Goal: Task Accomplishment & Management: Complete application form

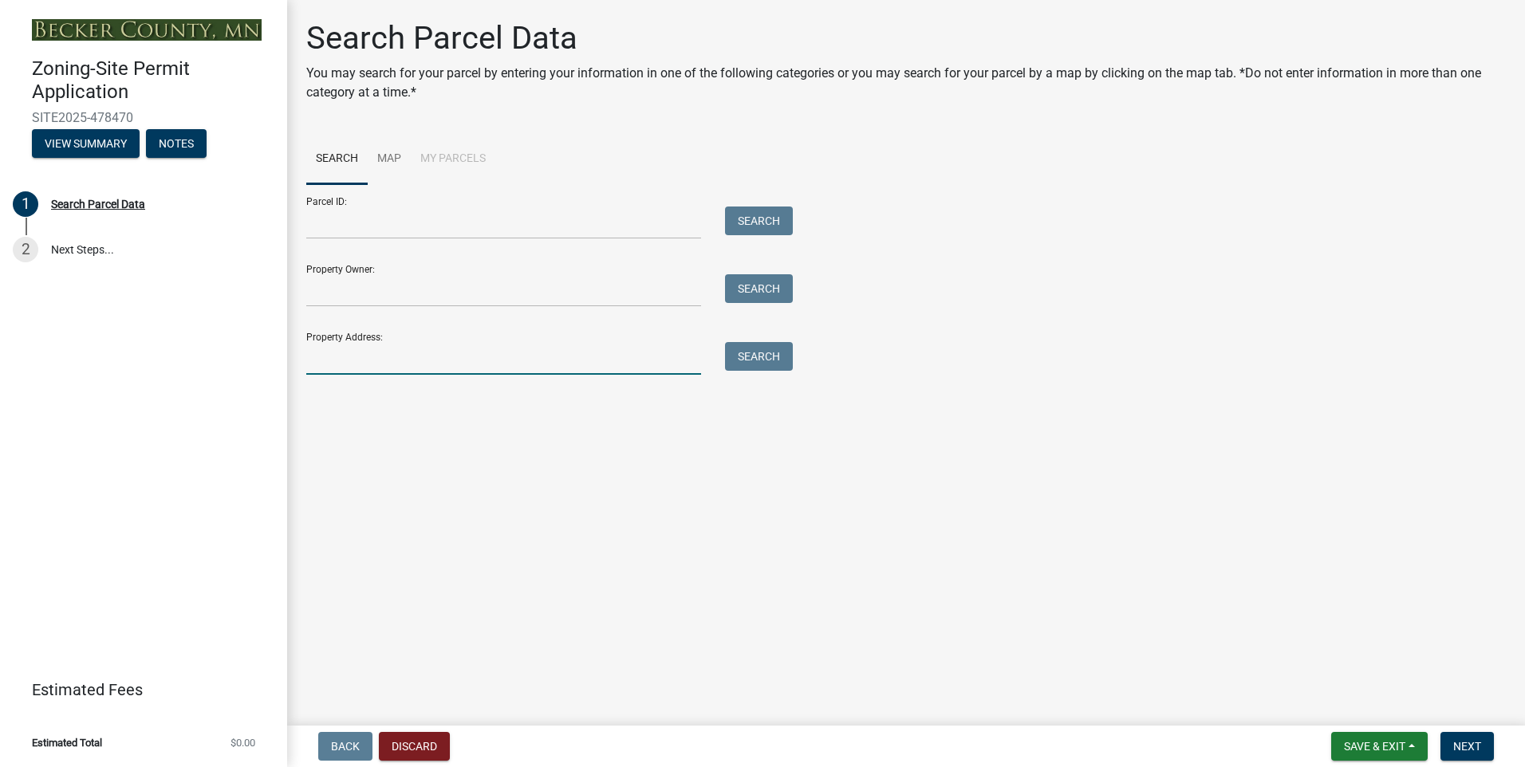
click at [334, 365] on input "Property Address:" at bounding box center [503, 358] width 395 height 33
type input "[STREET_ADDRESS]"
click at [751, 360] on button "Search" at bounding box center [759, 356] width 68 height 29
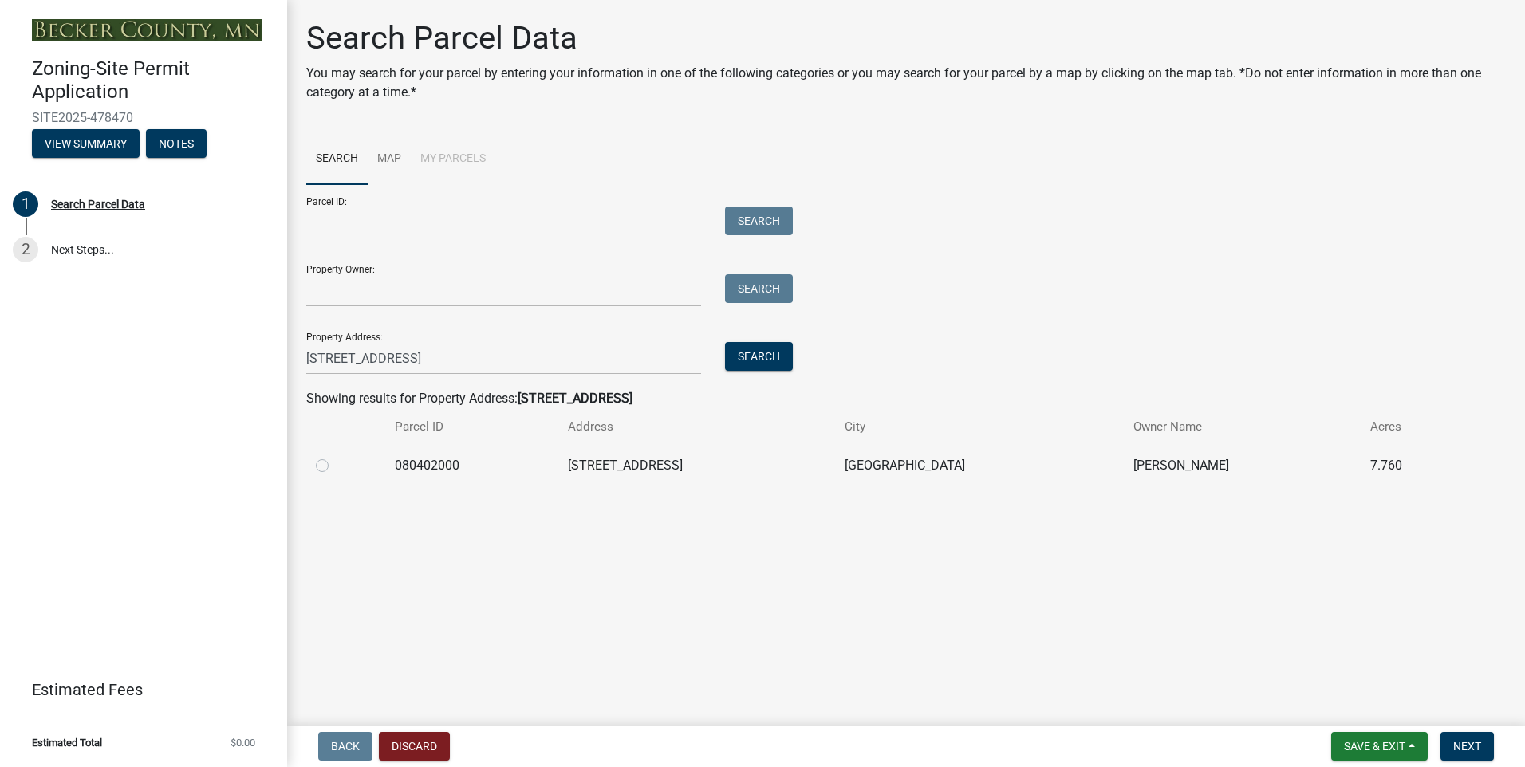
click at [687, 460] on td "[STREET_ADDRESS]" at bounding box center [696, 465] width 277 height 39
click at [335, 456] on label at bounding box center [335, 456] width 0 height 0
click at [335, 466] on input "radio" at bounding box center [340, 461] width 10 height 10
radio input "true"
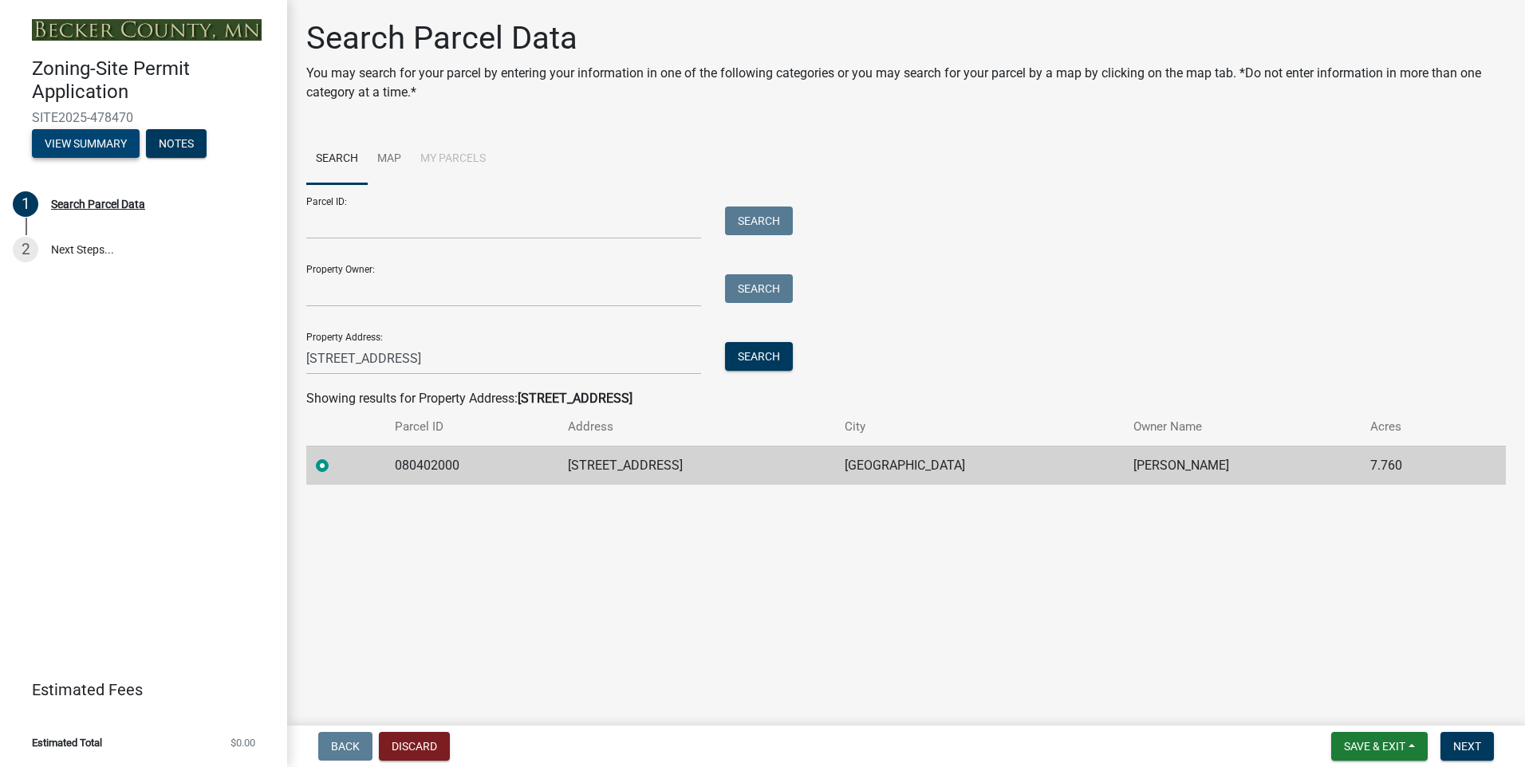
click at [87, 147] on button "View Summary" at bounding box center [86, 143] width 108 height 29
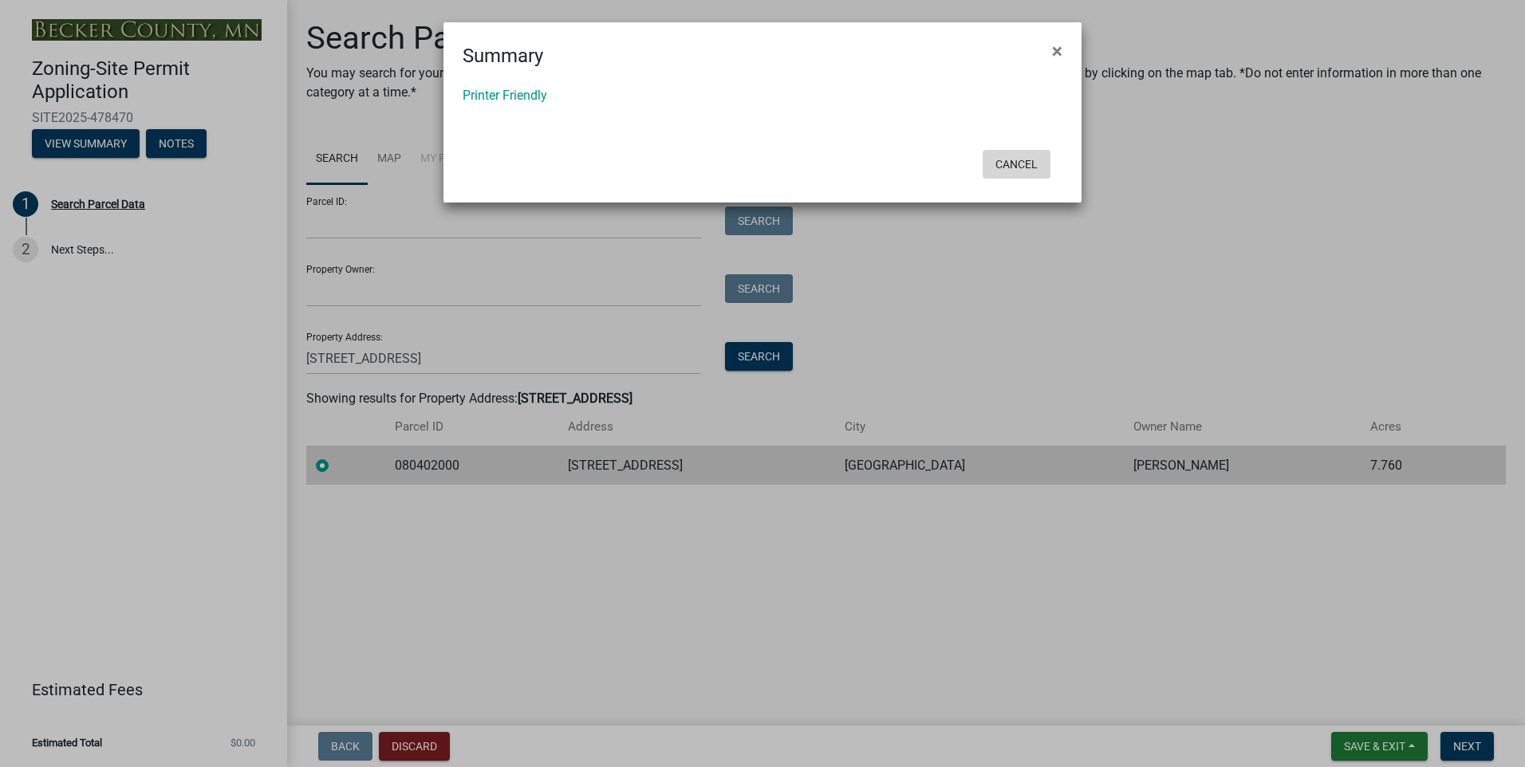
click at [1020, 167] on button "Cancel" at bounding box center [1016, 164] width 68 height 29
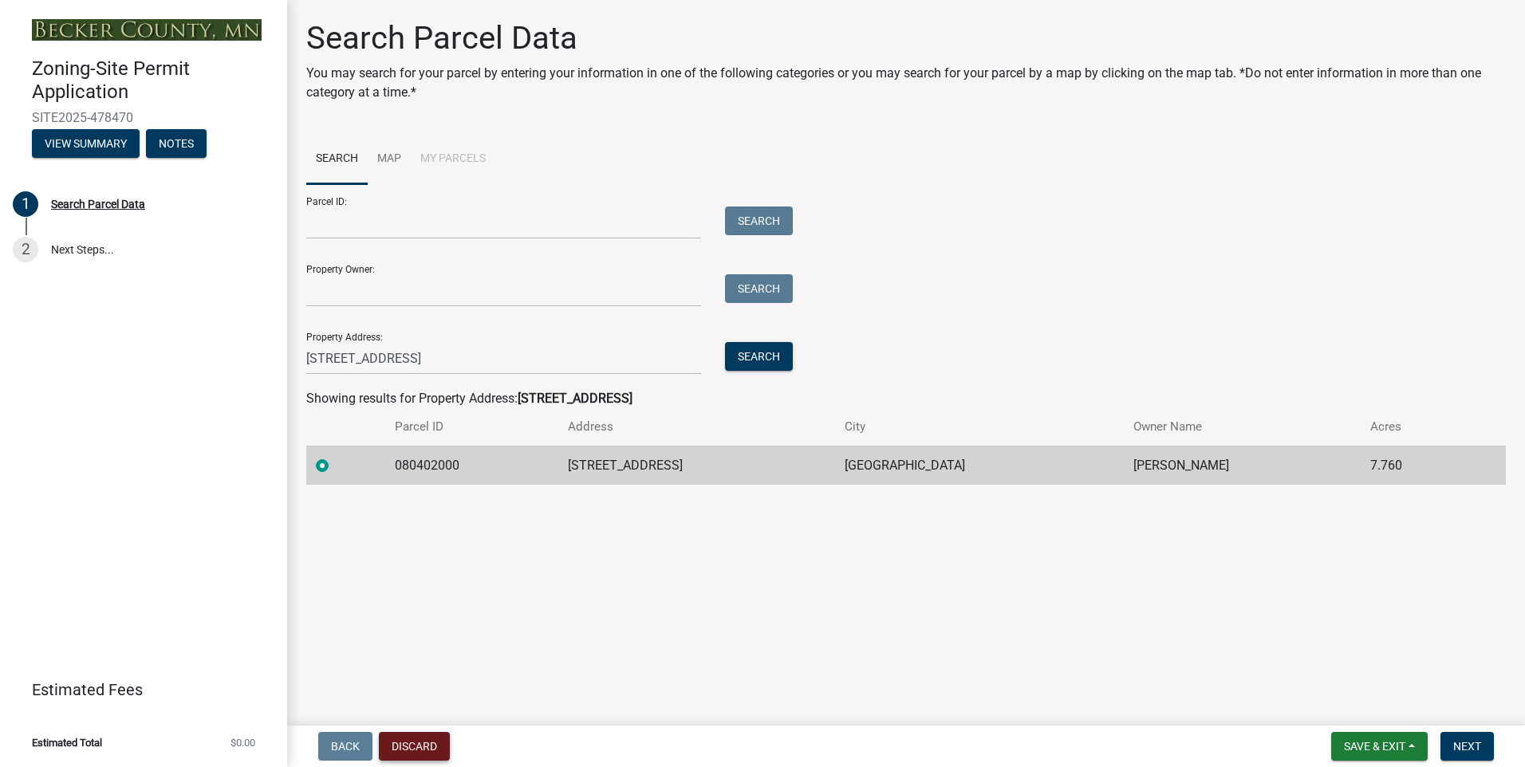
click at [415, 741] on button "Discard" at bounding box center [414, 746] width 71 height 29
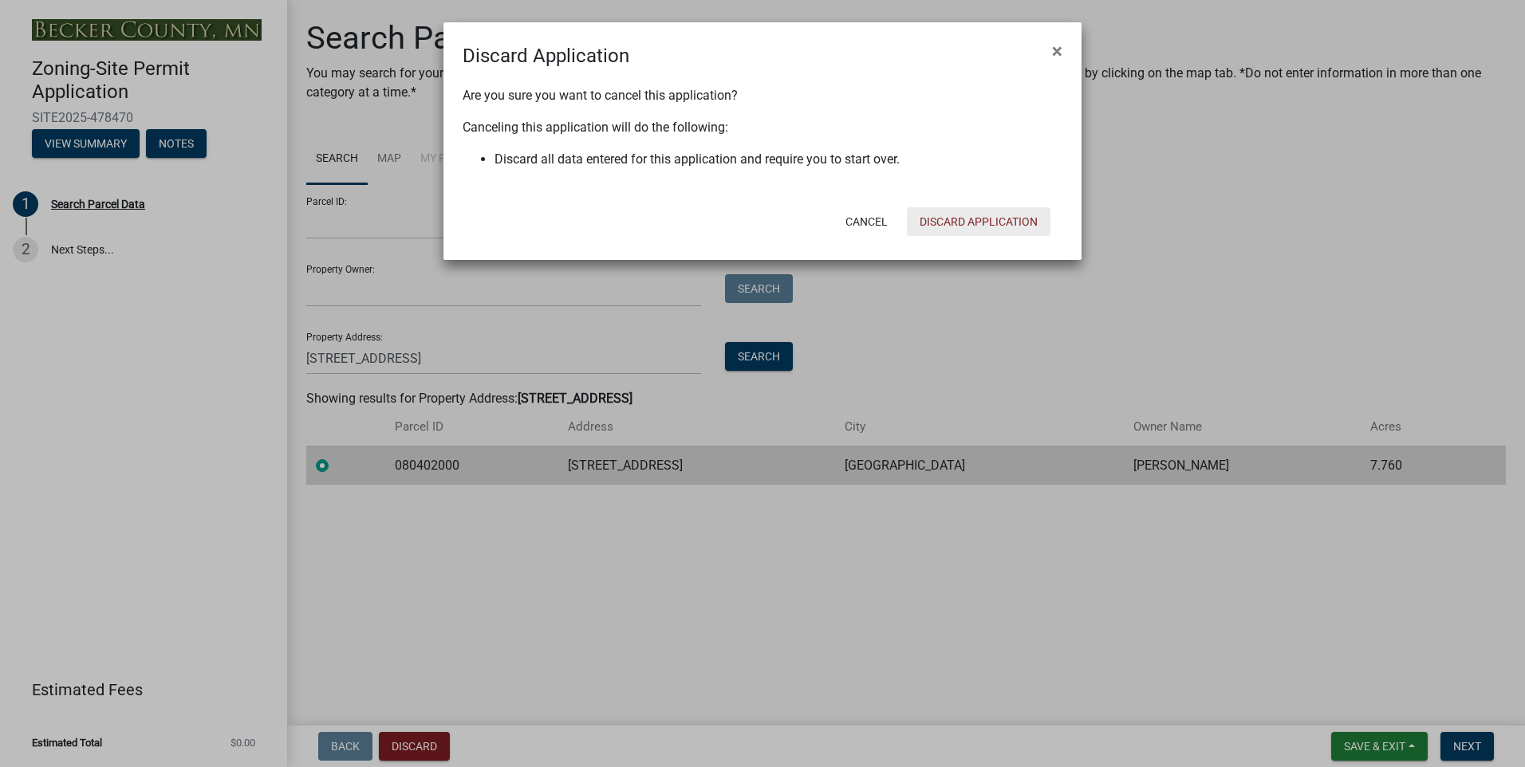
click at [970, 225] on button "Discard Application" at bounding box center [979, 221] width 144 height 29
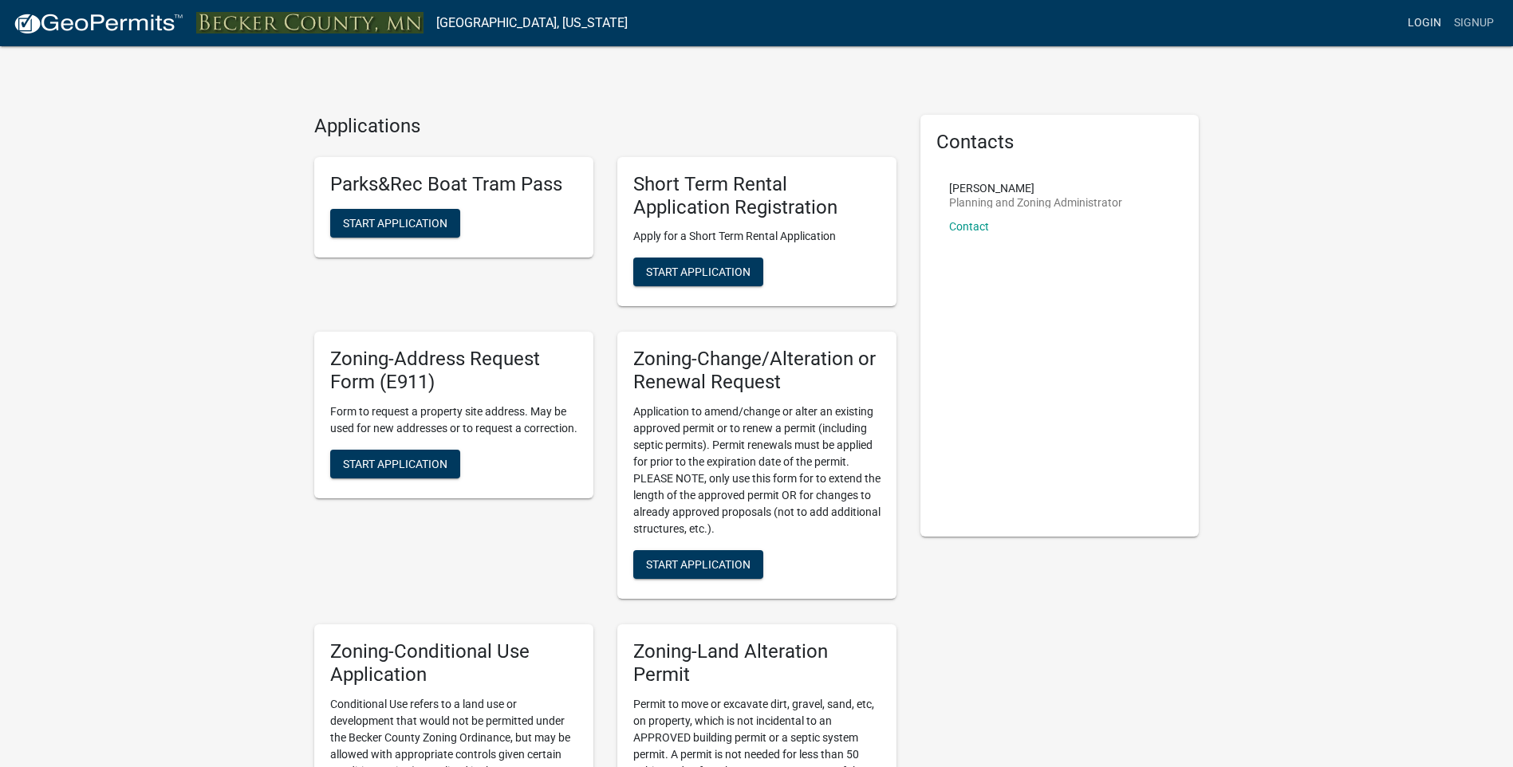
click at [1433, 23] on link "Login" at bounding box center [1424, 23] width 46 height 30
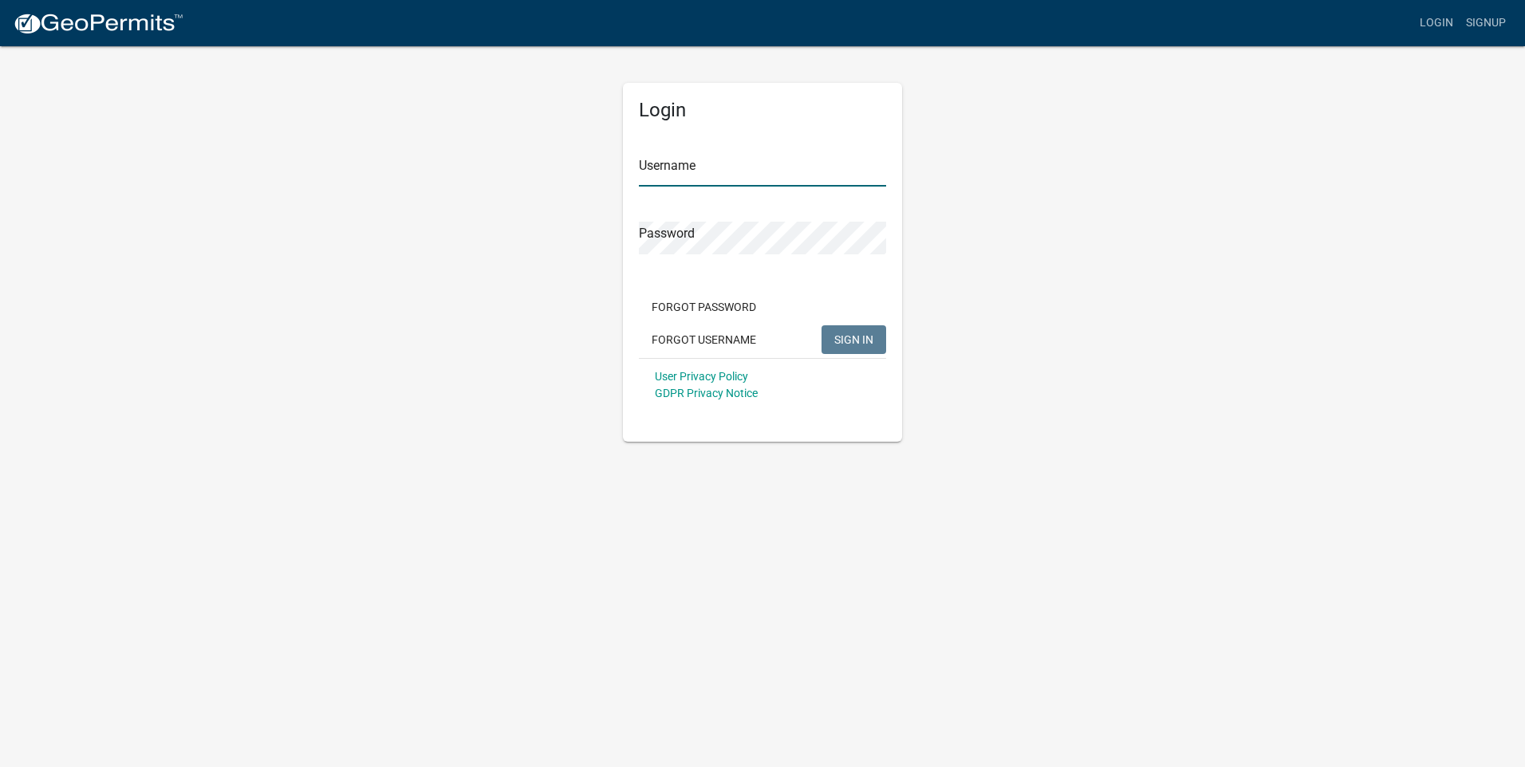
click at [747, 166] on input "Username" at bounding box center [762, 170] width 247 height 33
click at [863, 342] on span "SIGN IN" at bounding box center [853, 338] width 39 height 13
drag, startPoint x: 663, startPoint y: 168, endPoint x: 645, endPoint y: 164, distance: 18.8
click at [645, 164] on input "nielsthomsen" at bounding box center [762, 170] width 247 height 33
click at [821, 325] on button "SIGN IN" at bounding box center [853, 339] width 65 height 29
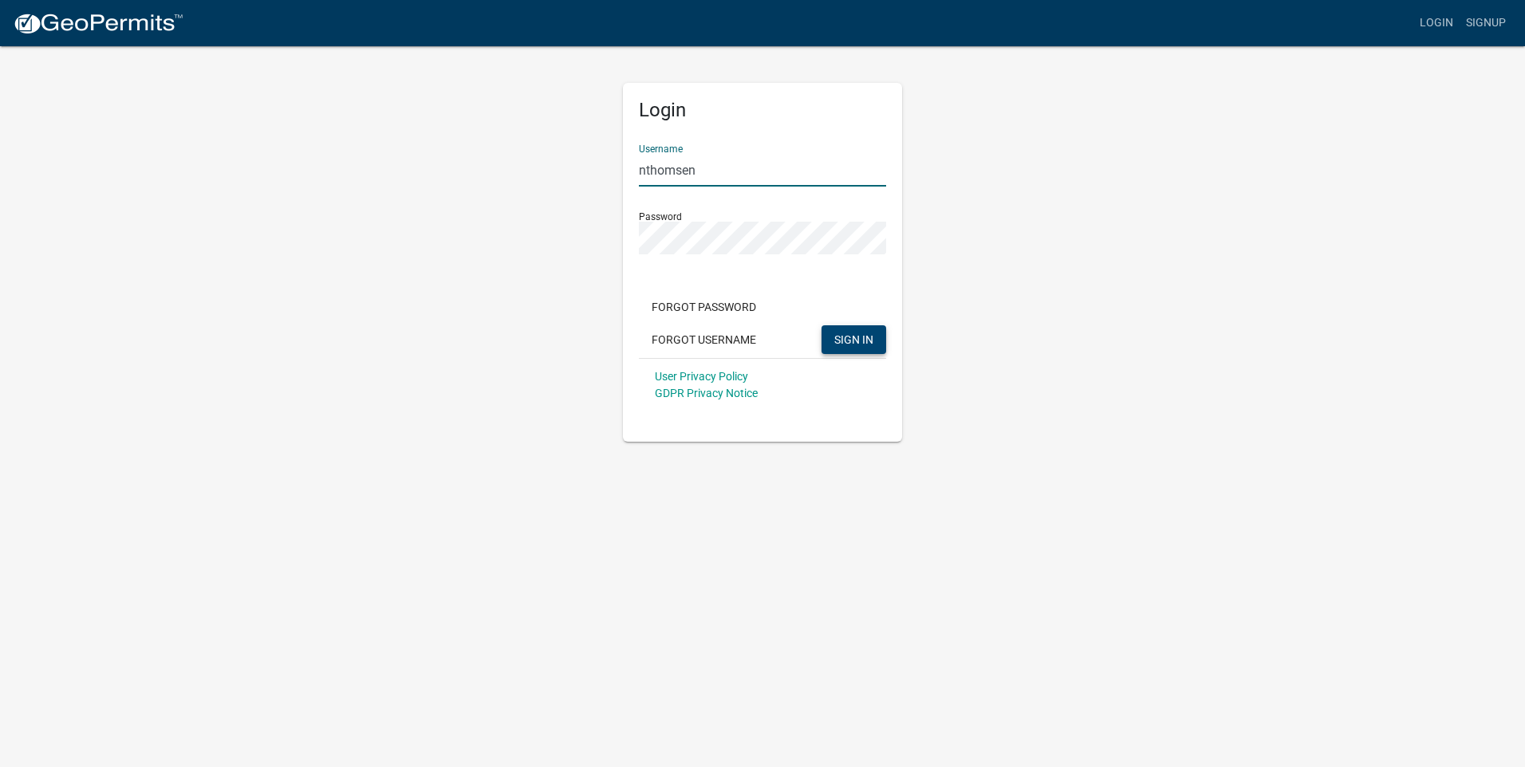
drag, startPoint x: 710, startPoint y: 171, endPoint x: 578, endPoint y: 171, distance: 132.4
click at [578, 171] on div "Login Username nthomsen Password Forgot Password Forgot Username SIGN IN User P…" at bounding box center [762, 243] width 909 height 397
click at [846, 334] on span "SIGN IN" at bounding box center [853, 338] width 39 height 13
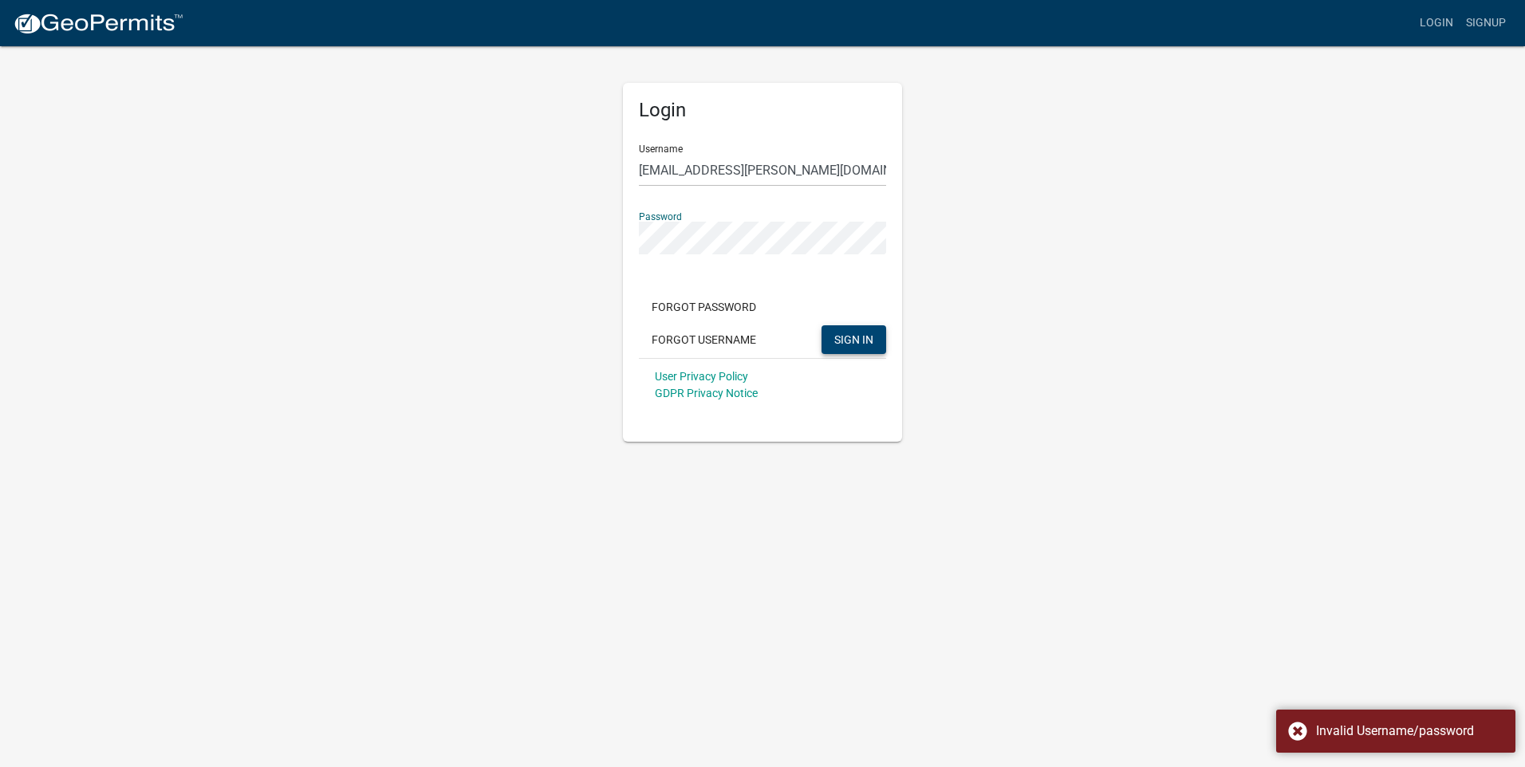
click at [588, 240] on div "Login Username [PERSON_NAME][EMAIL_ADDRESS][PERSON_NAME][DOMAIN_NAME] Password …" at bounding box center [762, 243] width 909 height 397
click at [856, 344] on span "SIGN IN" at bounding box center [853, 338] width 39 height 13
drag, startPoint x: 824, startPoint y: 171, endPoint x: 624, endPoint y: 177, distance: 201.0
click at [624, 177] on div "Login Username [PERSON_NAME][EMAIL_ADDRESS][PERSON_NAME][DOMAIN_NAME] Password …" at bounding box center [762, 262] width 279 height 359
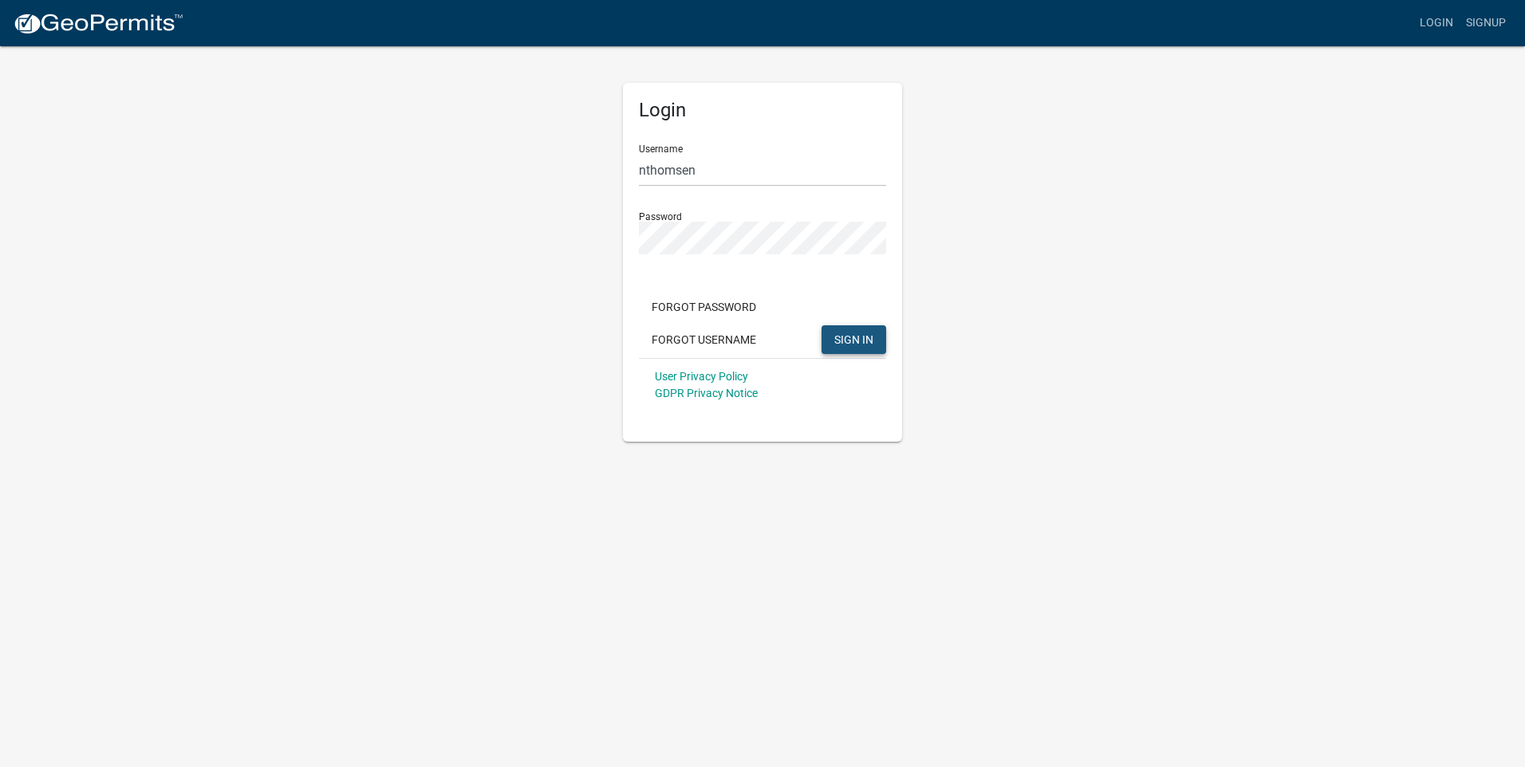
click at [842, 339] on span "SIGN IN" at bounding box center [853, 338] width 39 height 13
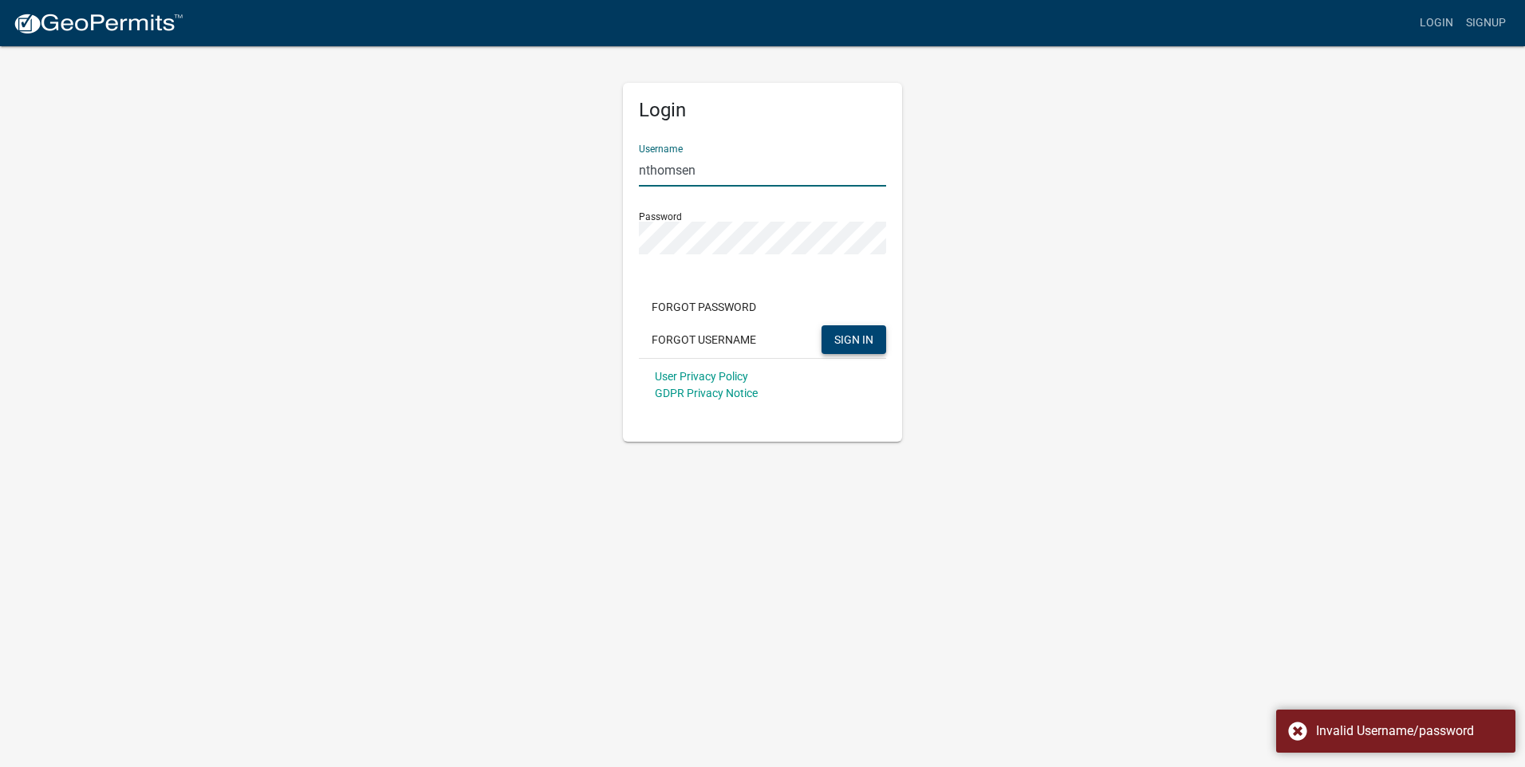
drag, startPoint x: 722, startPoint y: 169, endPoint x: 579, endPoint y: 182, distance: 144.1
click at [579, 182] on div "Login Username nthomsen Password Forgot Password Forgot Username SIGN IN User P…" at bounding box center [762, 243] width 909 height 397
type input "nielsthomsen"
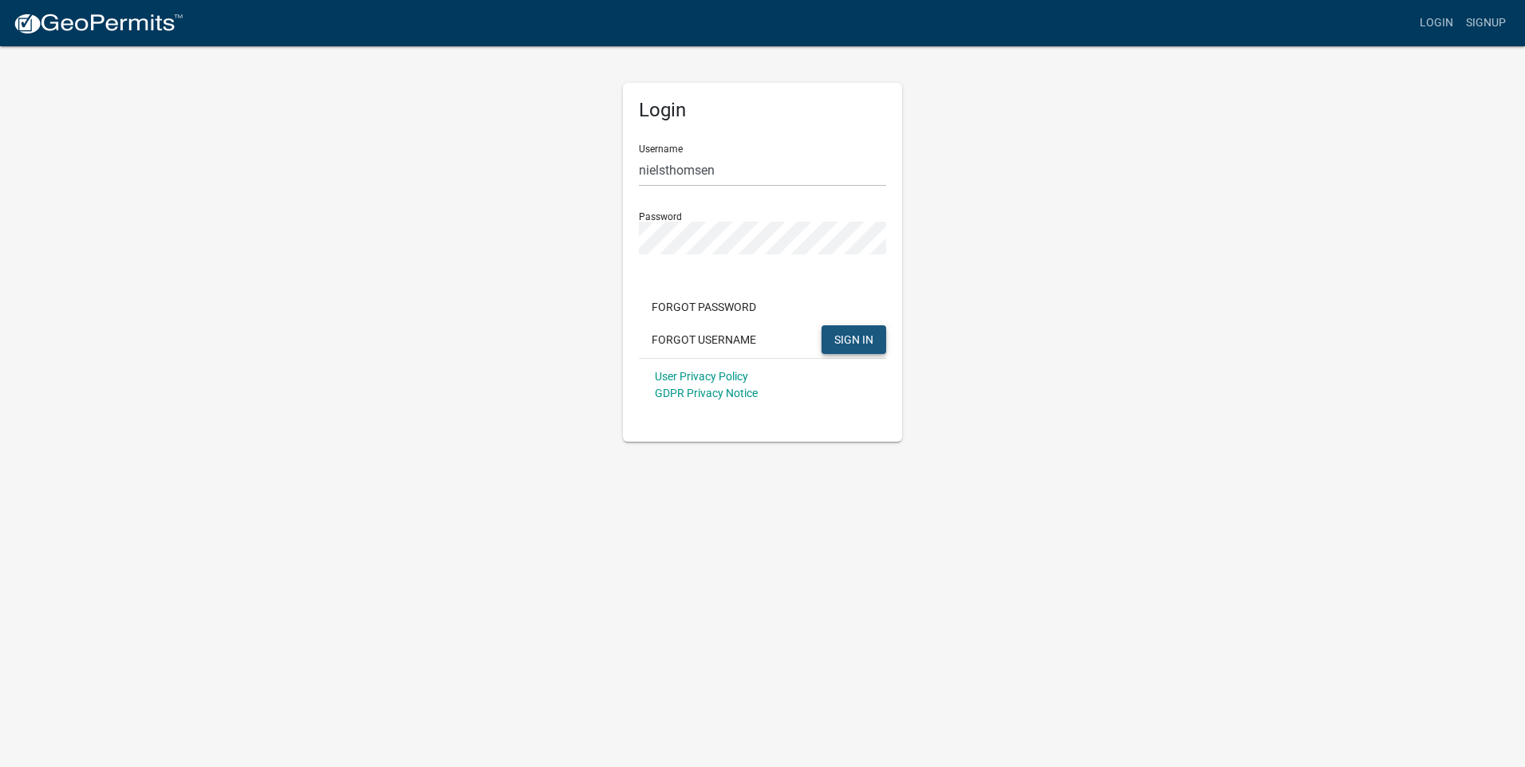
click at [865, 342] on span "SIGN IN" at bounding box center [853, 338] width 39 height 13
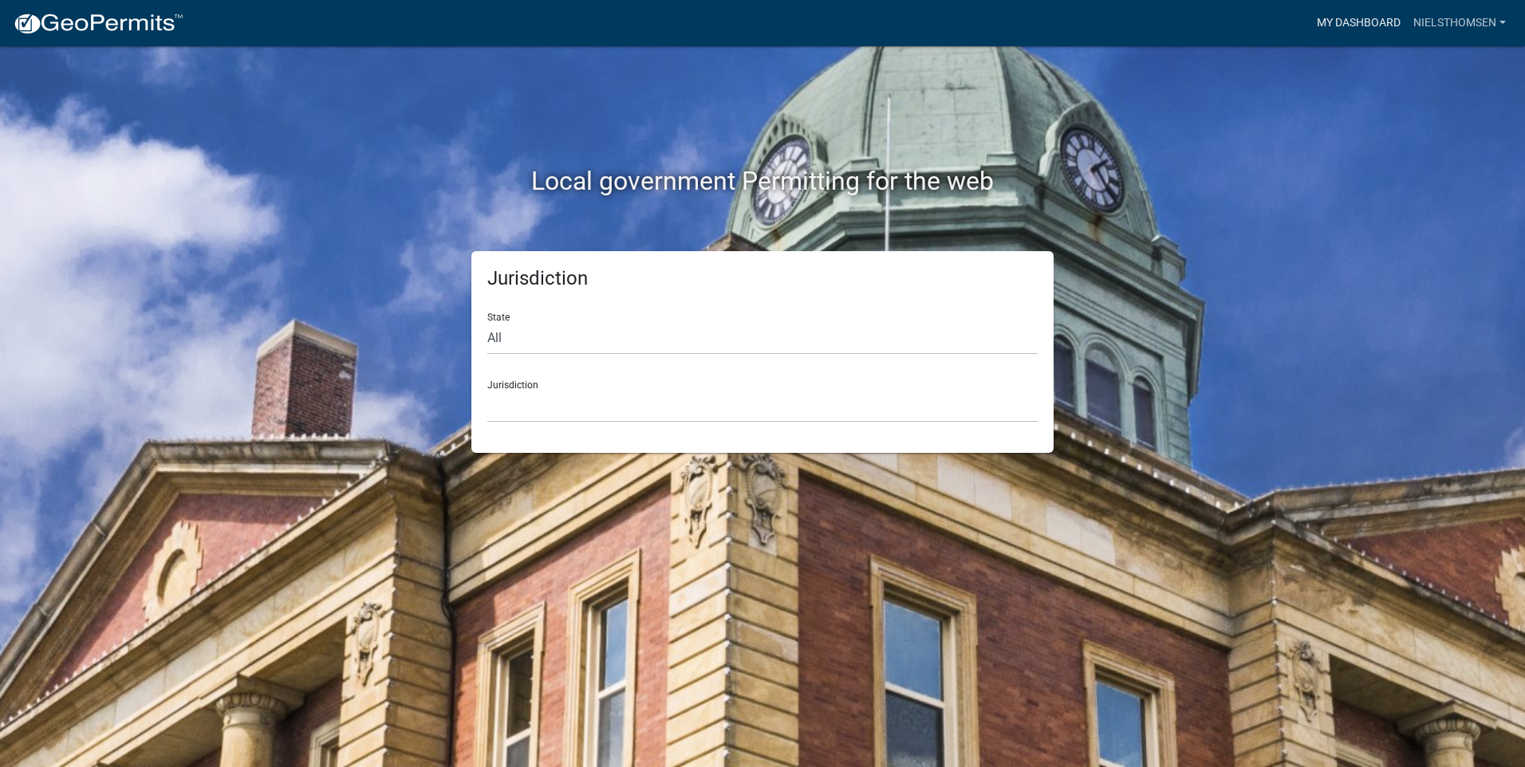
click at [1345, 24] on link "My Dashboard" at bounding box center [1358, 23] width 96 height 30
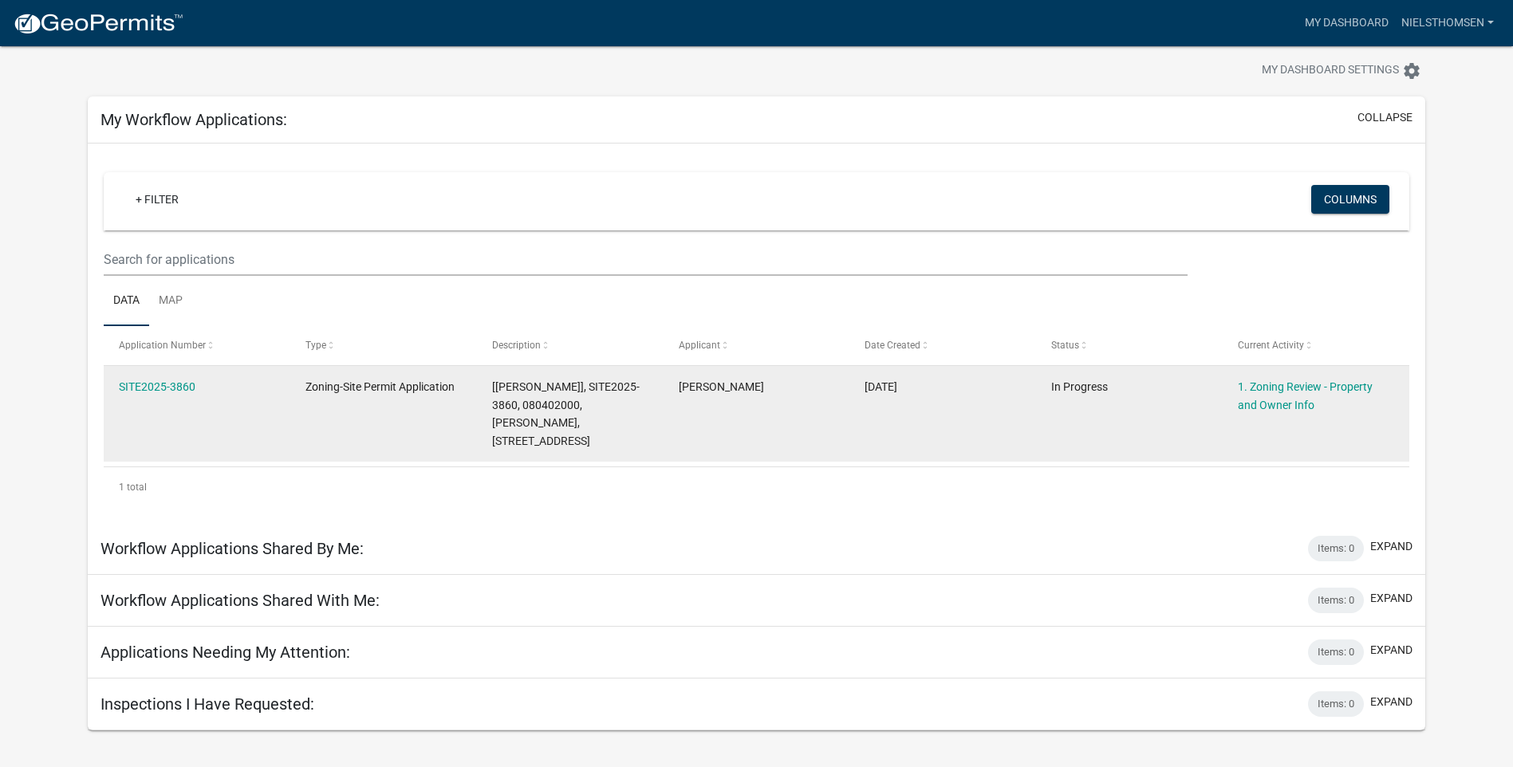
scroll to position [46, 0]
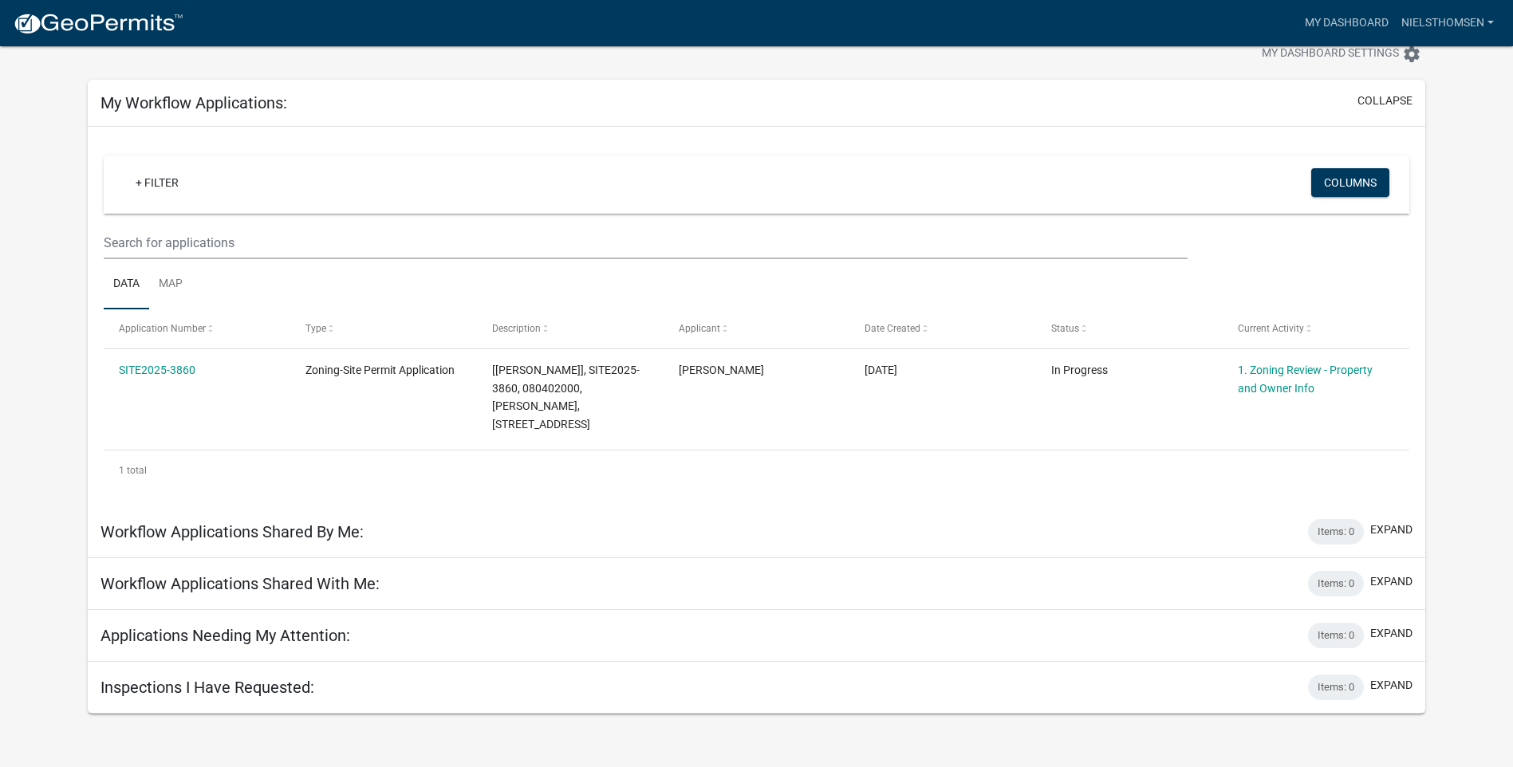
click at [462, 171] on div "+ Filter" at bounding box center [541, 184] width 861 height 33
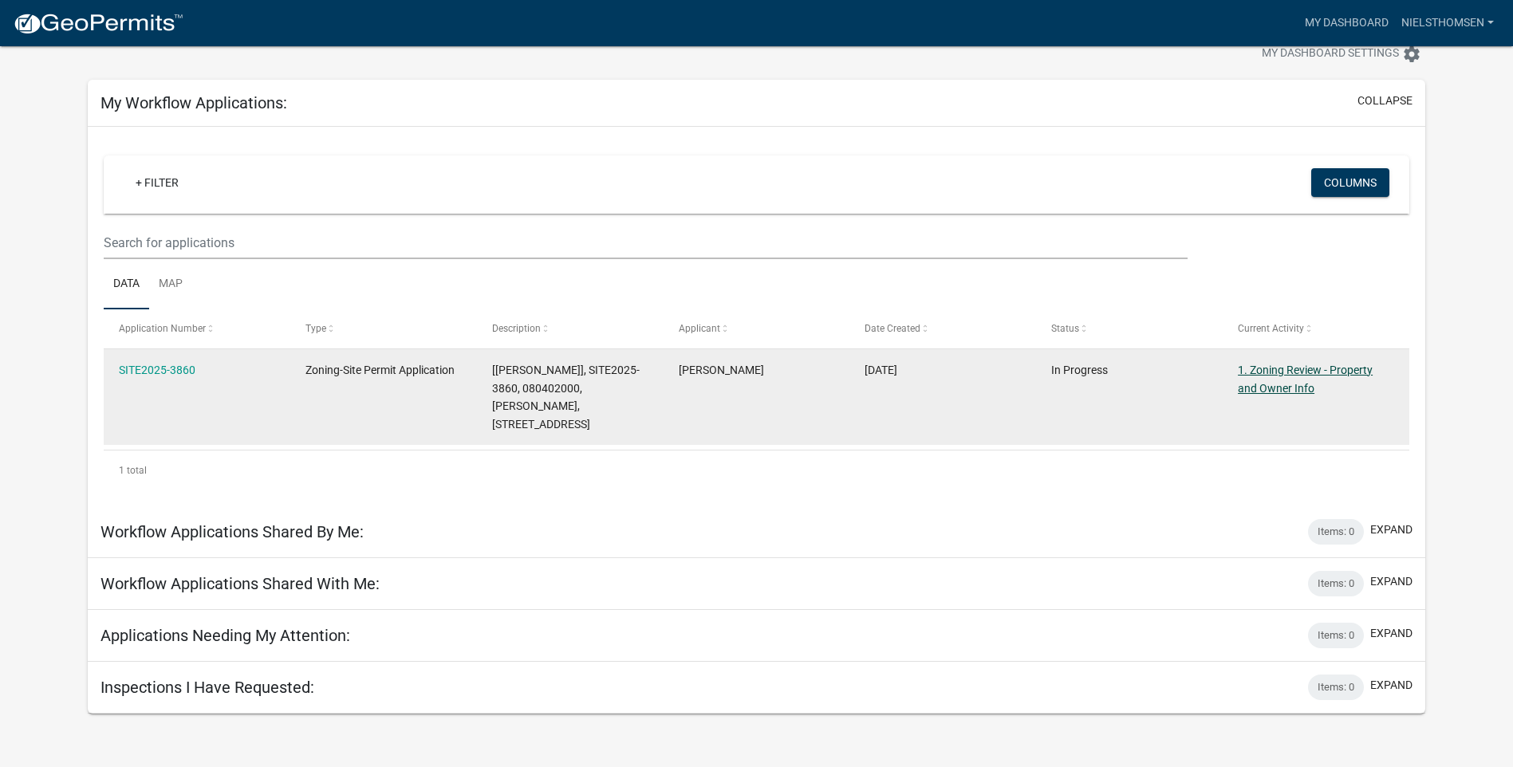
click at [1300, 368] on link "1. Zoning Review - Property and Owner Info" at bounding box center [1304, 379] width 135 height 31
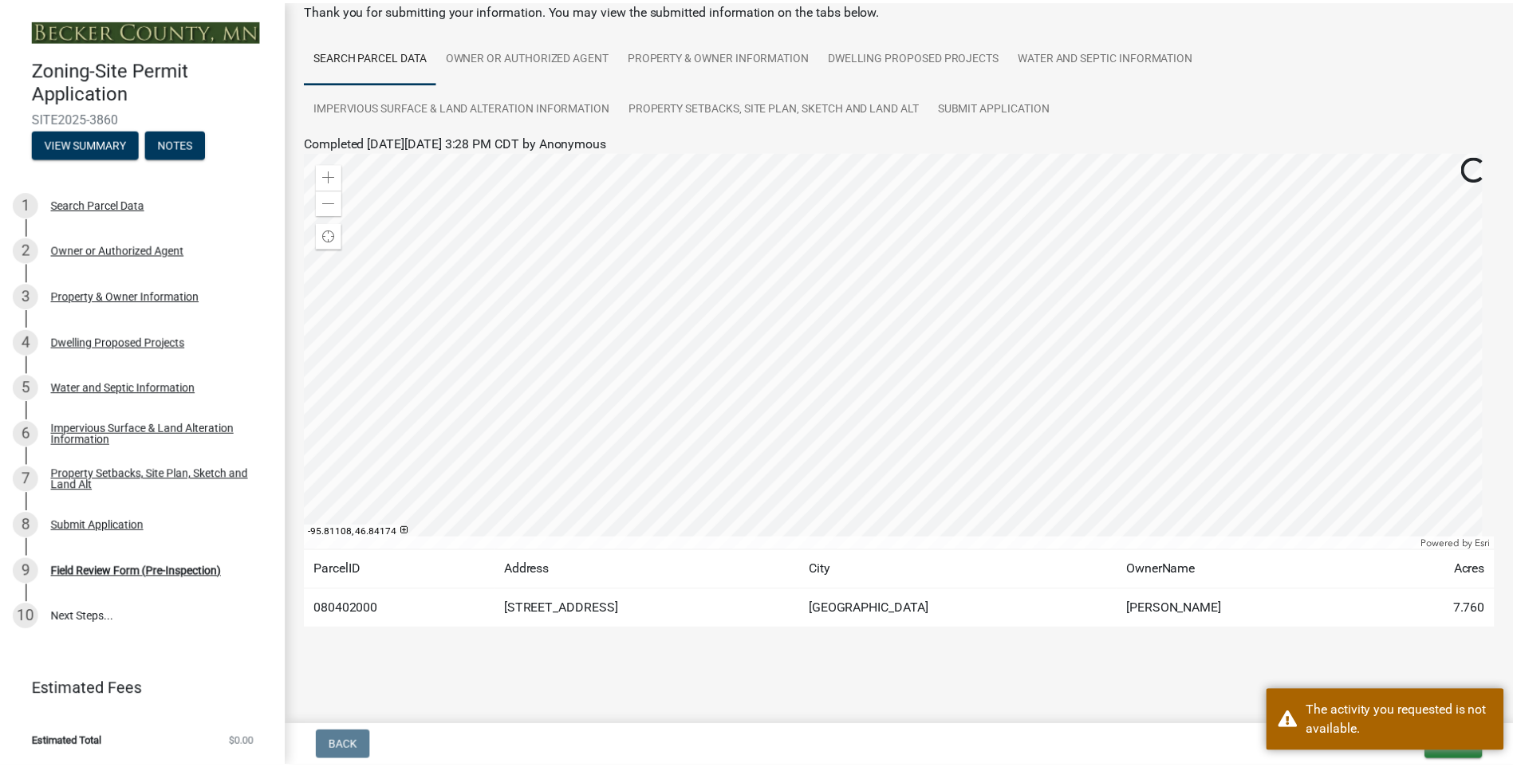
scroll to position [92, 0]
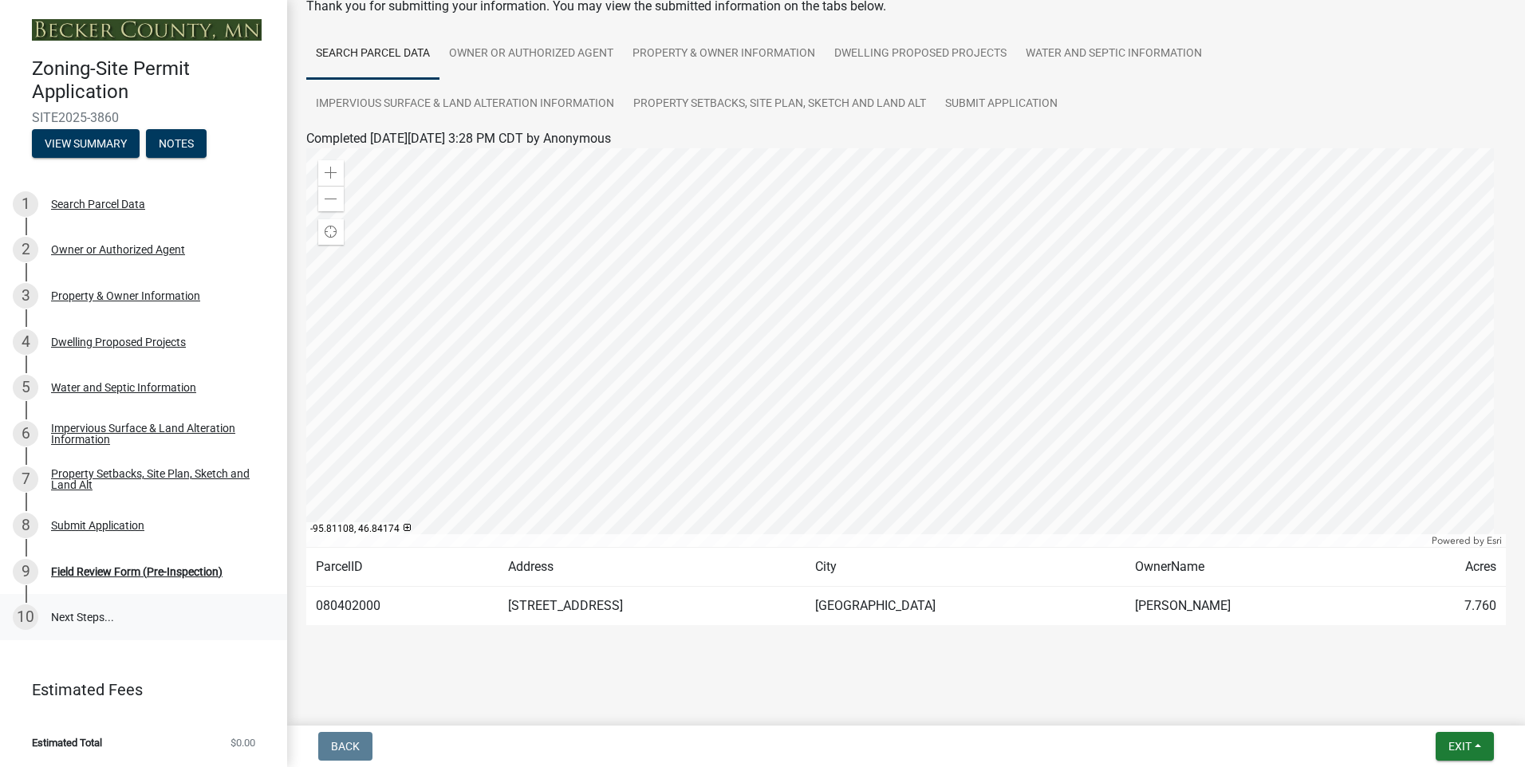
click at [100, 619] on link "10 Next Steps..." at bounding box center [143, 617] width 287 height 46
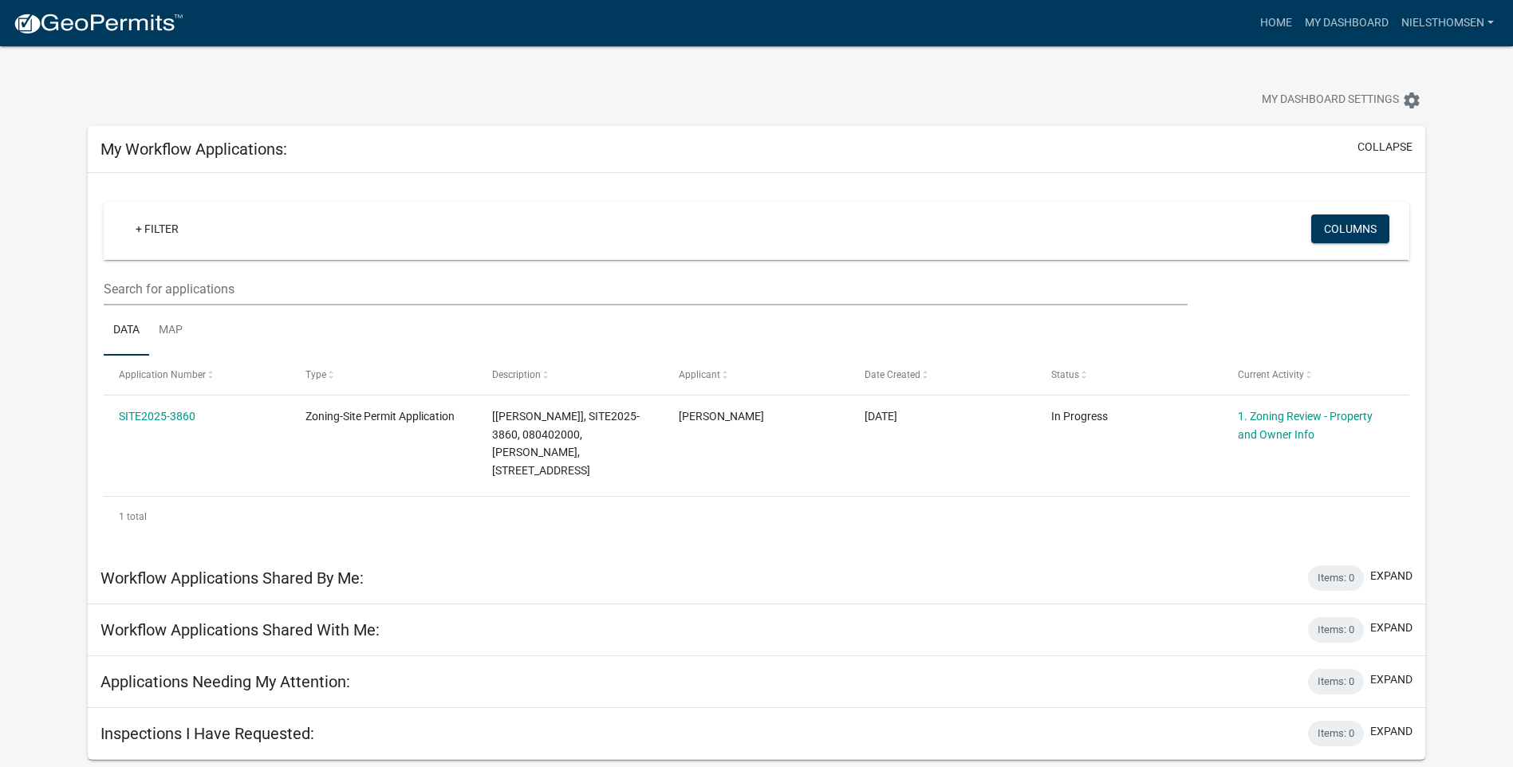
scroll to position [46, 0]
